Goal: Contribute content: Add original content to the website for others to see

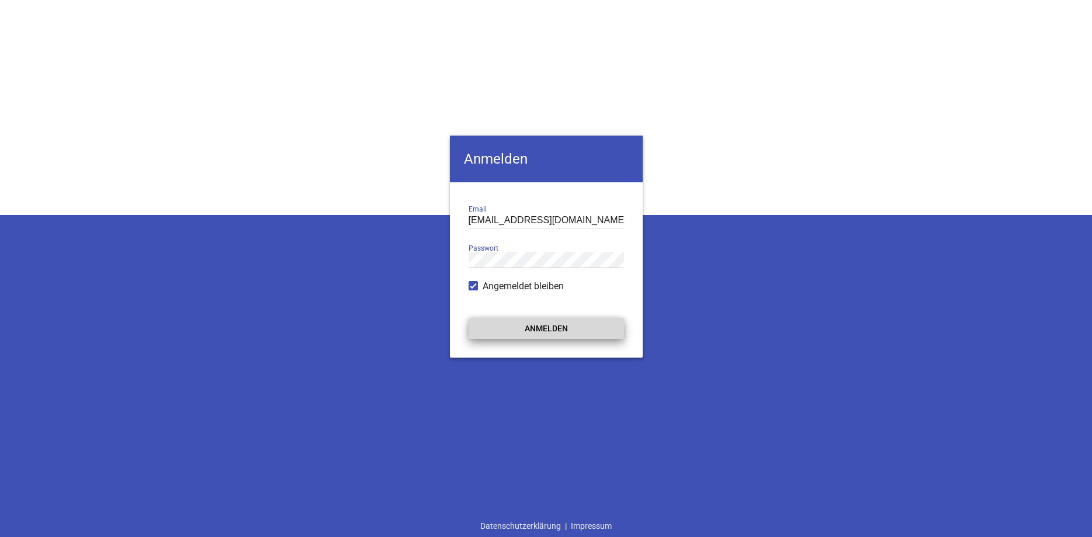
click at [527, 334] on button "Anmelden" at bounding box center [546, 328] width 155 height 21
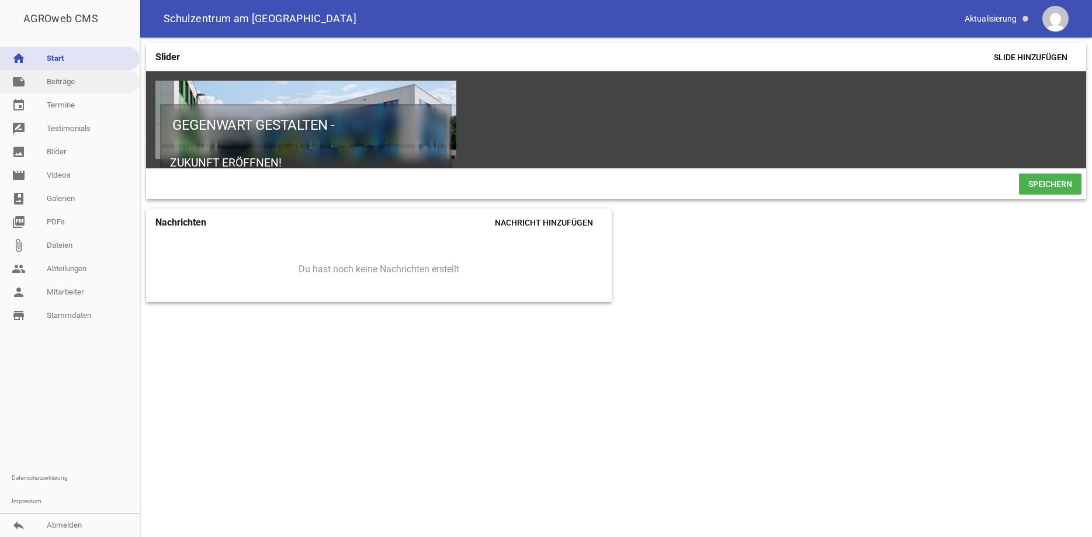
click at [56, 78] on link "note Beiträge" at bounding box center [70, 81] width 140 height 23
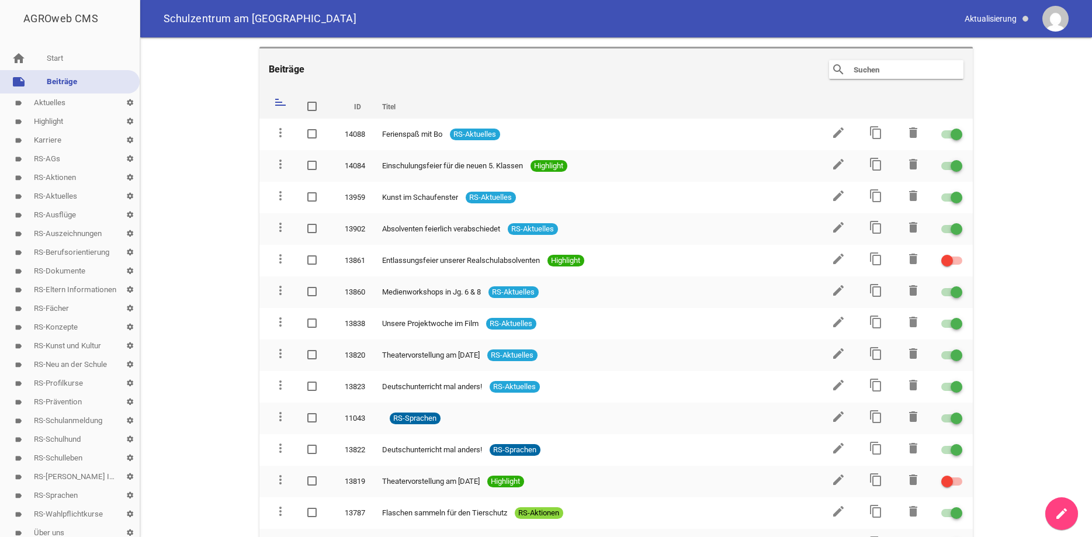
click at [846, 71] on div "search clear" at bounding box center [896, 69] width 134 height 19
click at [871, 67] on input "text" at bounding box center [899, 70] width 93 height 14
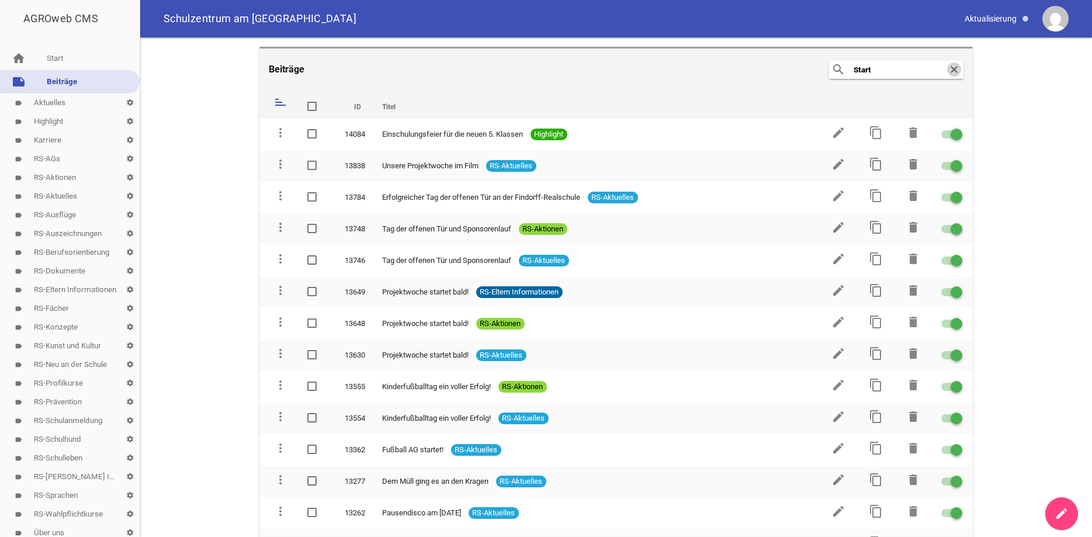
type input "Start"
click at [952, 70] on icon "clear" at bounding box center [954, 70] width 14 height 14
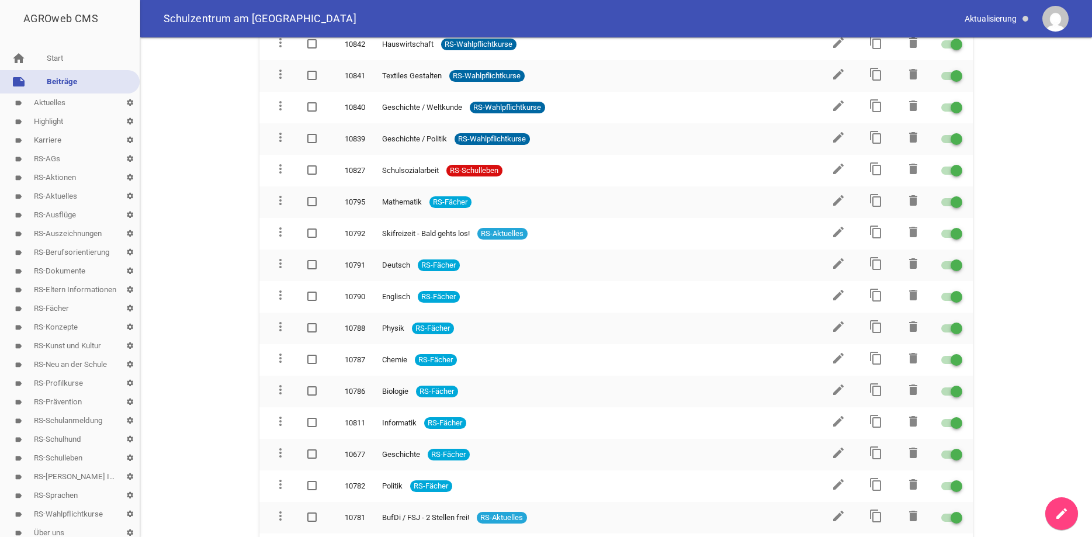
scroll to position [8992, 0]
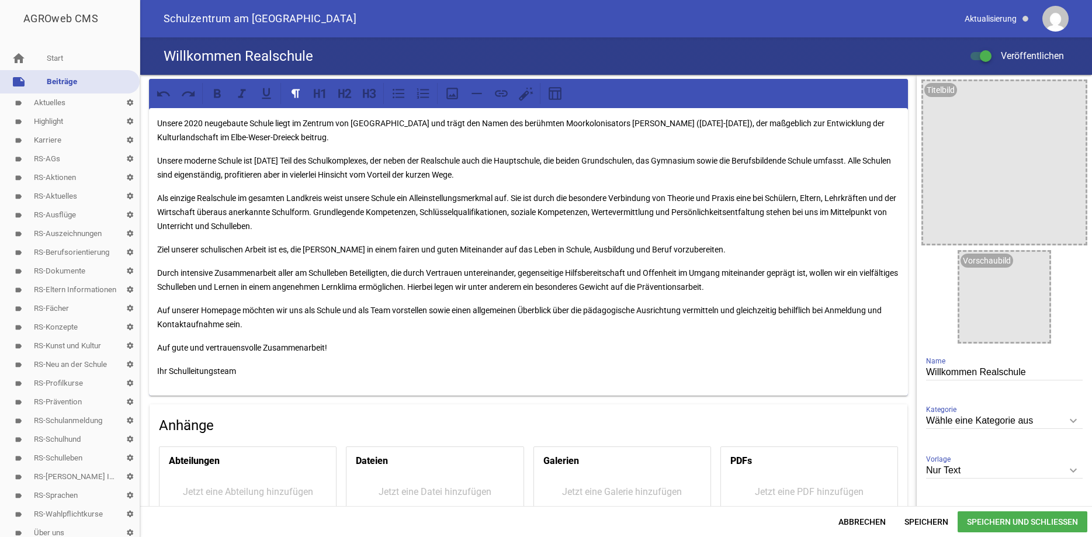
click at [237, 371] on p "Ihr Schulleitungsteam" at bounding box center [528, 371] width 743 height 14
click at [166, 372] on p "Ihr Schulleiterin" at bounding box center [528, 371] width 743 height 14
click at [977, 516] on span "Speichern und Schließen" at bounding box center [1023, 521] width 130 height 21
